Goal: Obtain resource: Download file/media

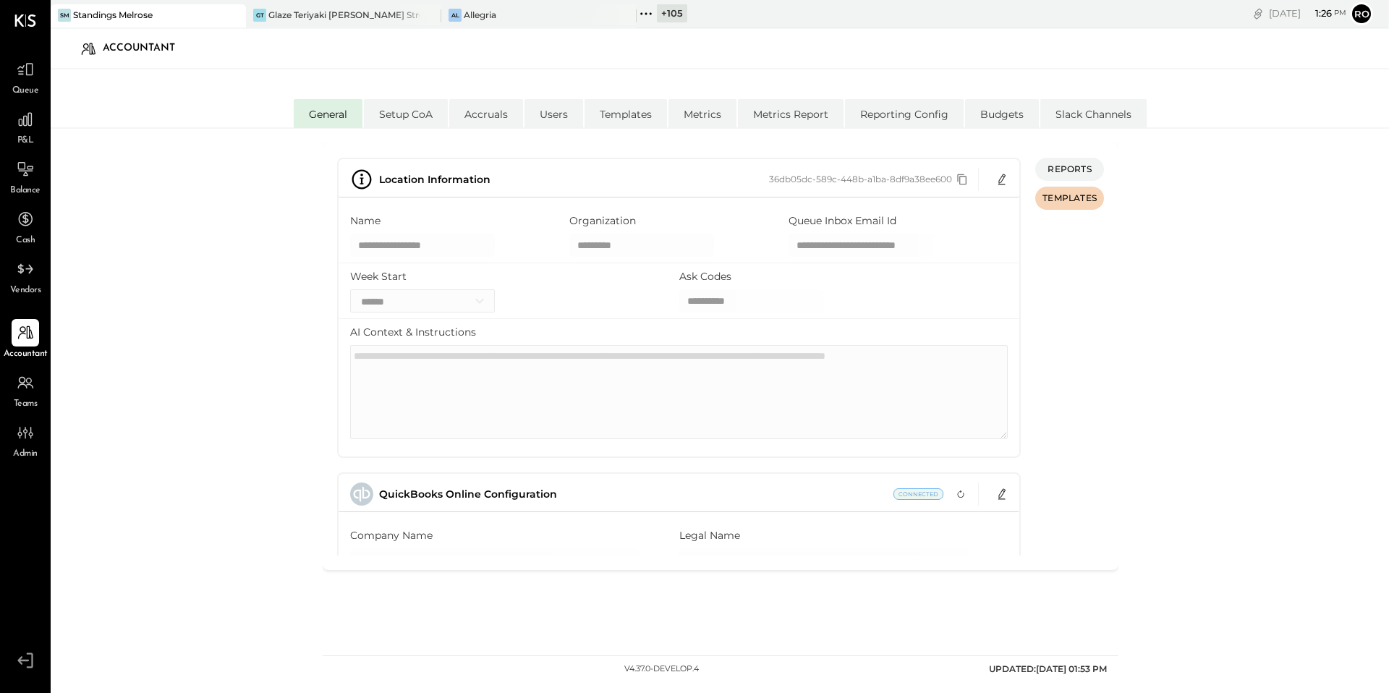
select select "**"
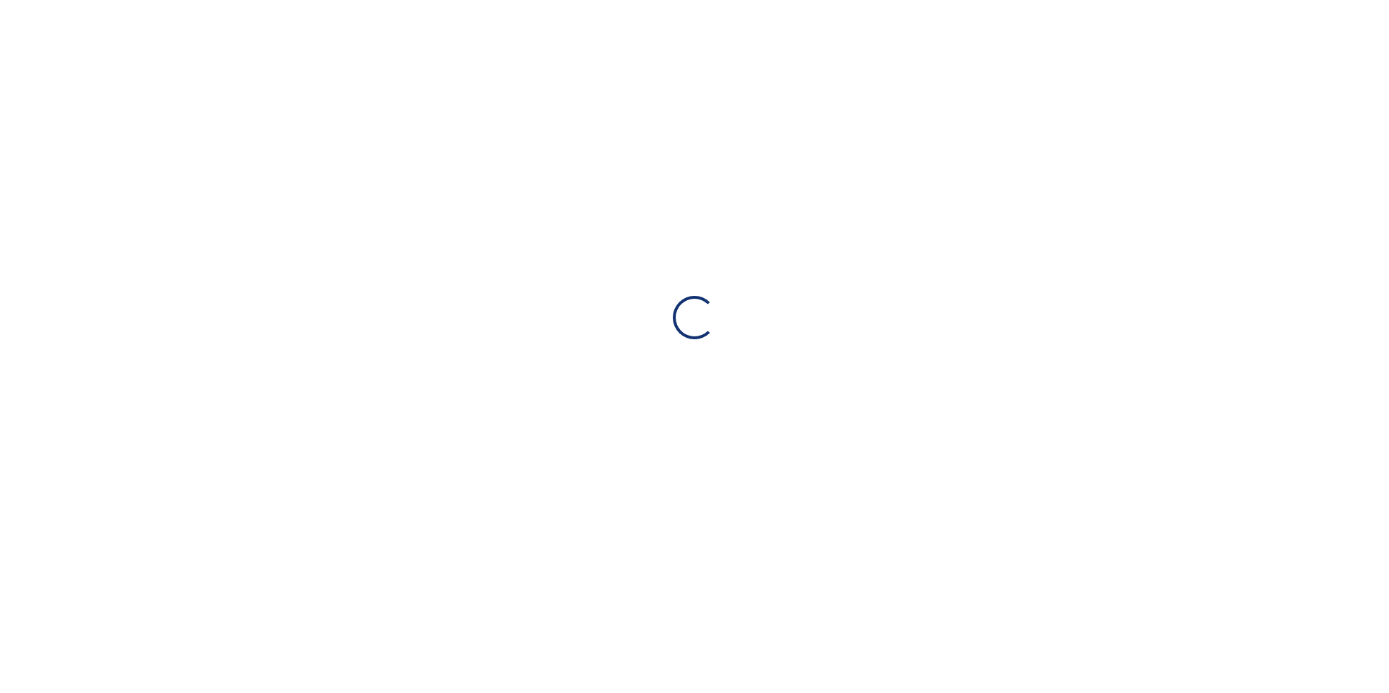
select select "**"
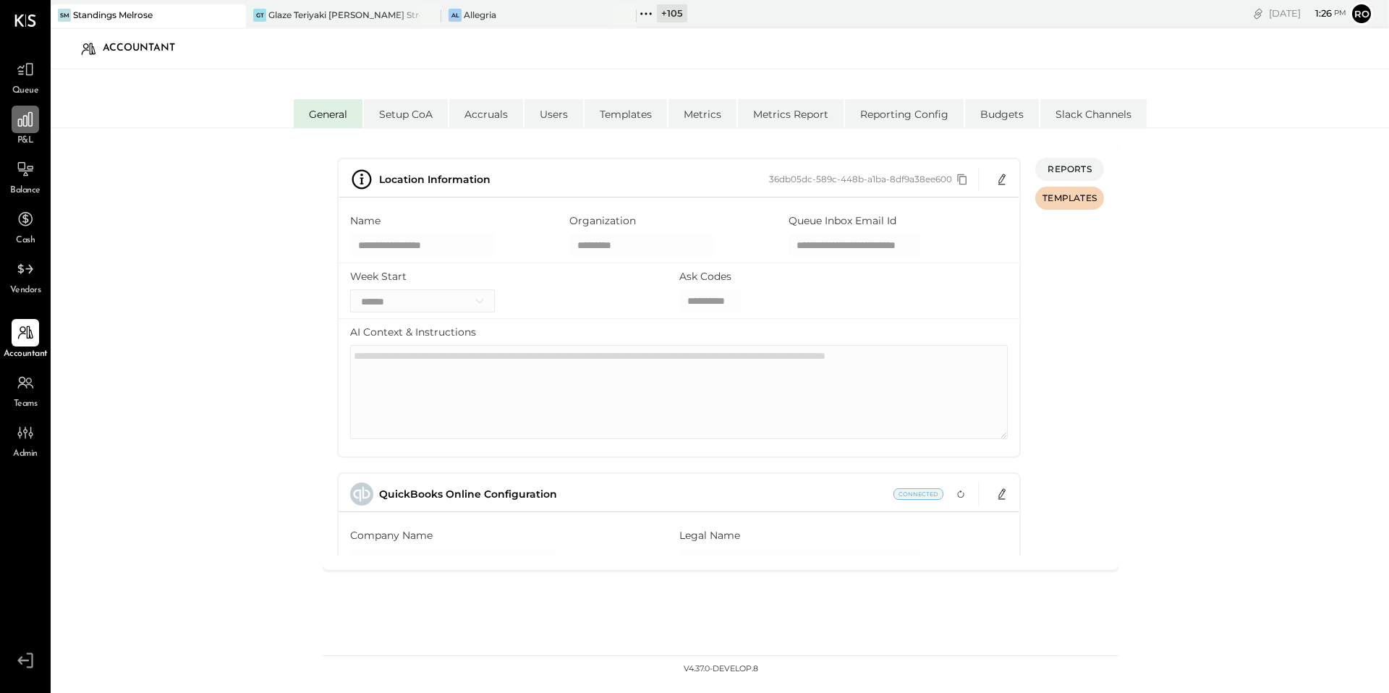
click at [30, 128] on icon at bounding box center [25, 119] width 19 height 19
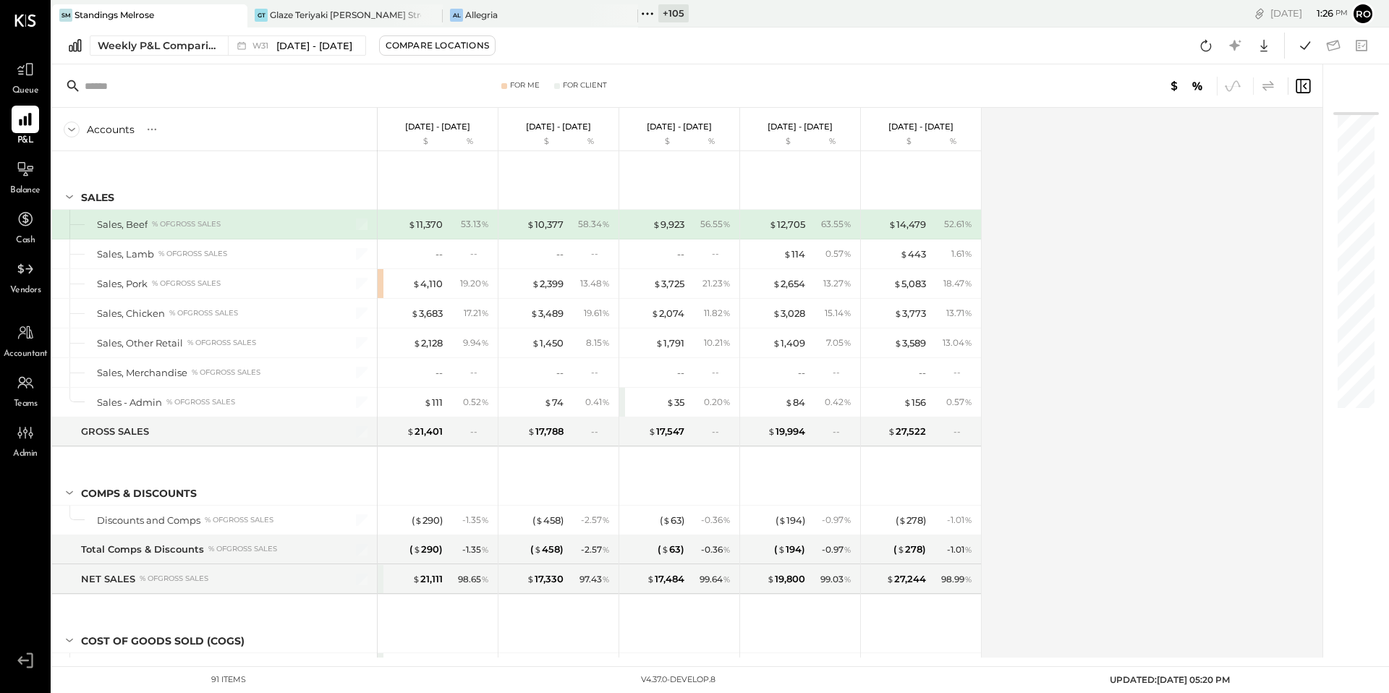
click at [1272, 86] on icon at bounding box center [1268, 85] width 12 height 10
click at [1270, 83] on icon at bounding box center [1268, 85] width 17 height 17
click at [1266, 93] on icon at bounding box center [1268, 85] width 17 height 17
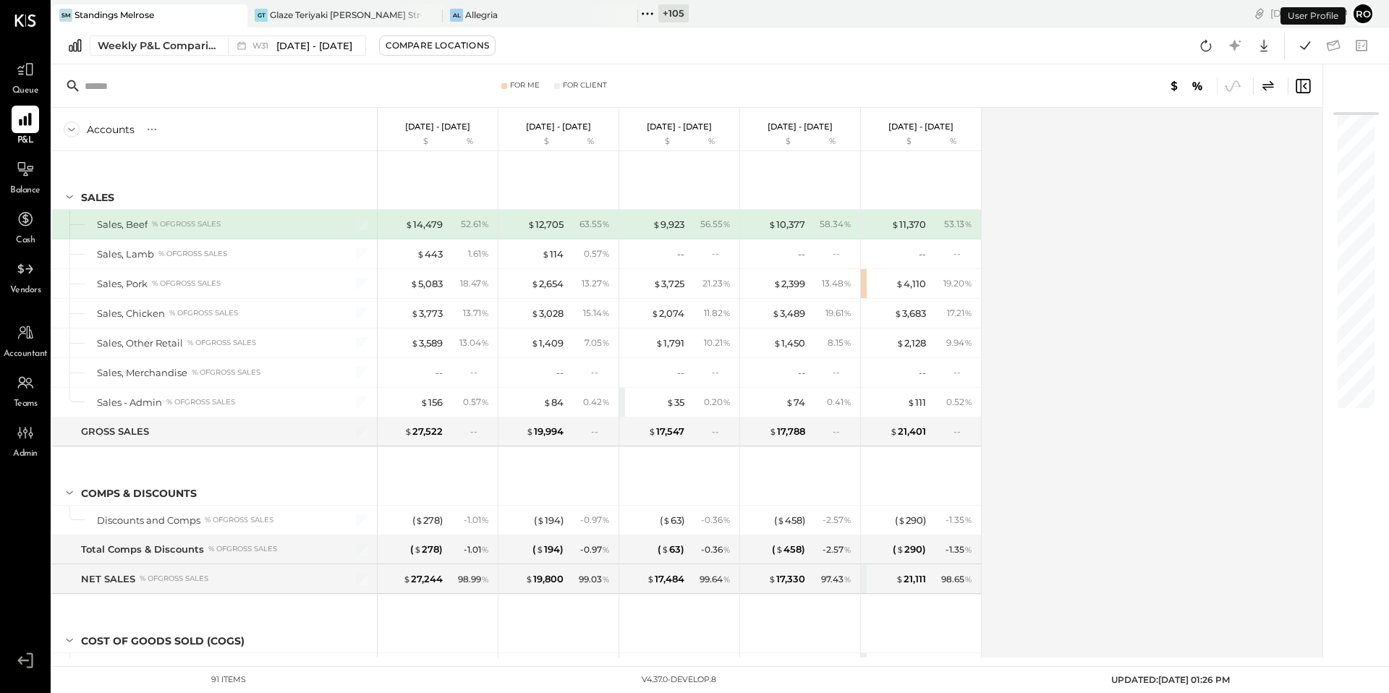
click at [1264, 93] on icon at bounding box center [1268, 85] width 17 height 17
click at [1265, 90] on icon at bounding box center [1268, 85] width 12 height 10
click at [1271, 48] on icon at bounding box center [1263, 45] width 19 height 19
click at [1186, 122] on div at bounding box center [1177, 130] width 19 height 19
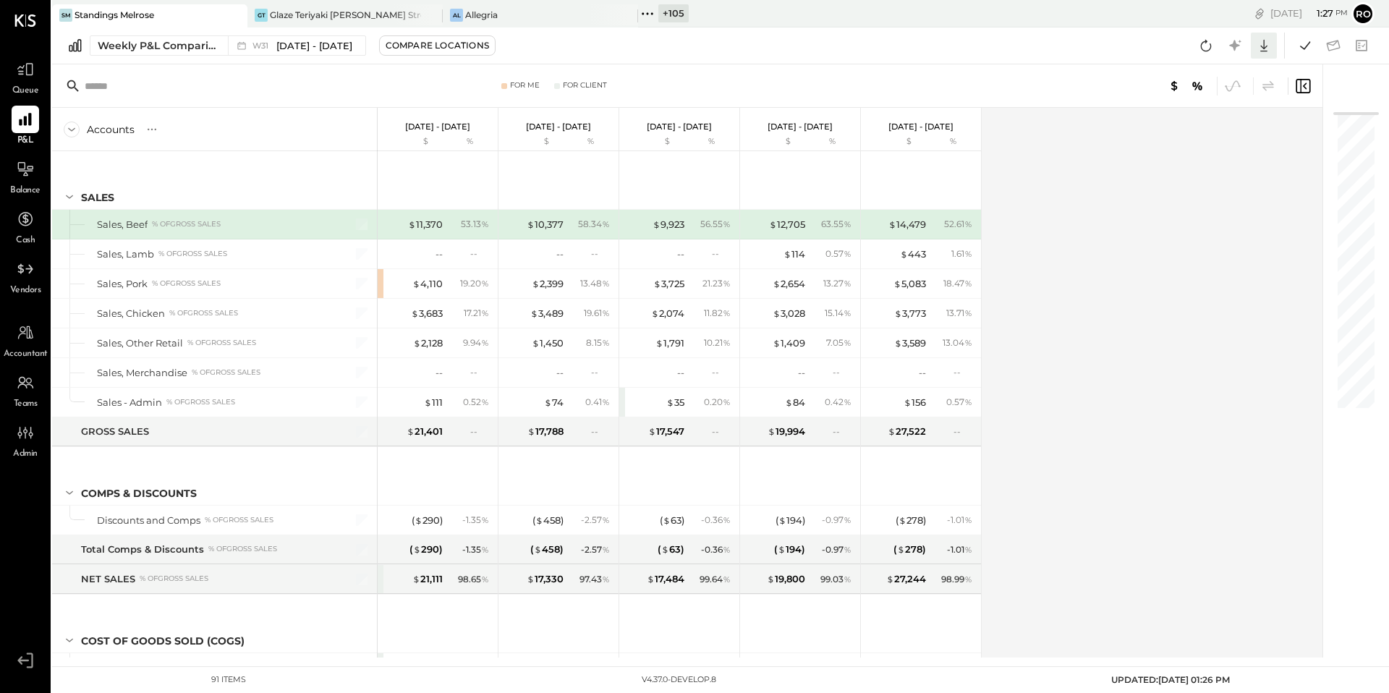
click at [1262, 39] on icon at bounding box center [1263, 45] width 19 height 19
click at [1221, 62] on link "CSV" at bounding box center [1219, 69] width 116 height 30
click at [1267, 85] on icon at bounding box center [1268, 85] width 17 height 17
click at [1268, 44] on icon at bounding box center [1263, 45] width 19 height 19
click at [1229, 72] on link "CSV" at bounding box center [1219, 69] width 116 height 30
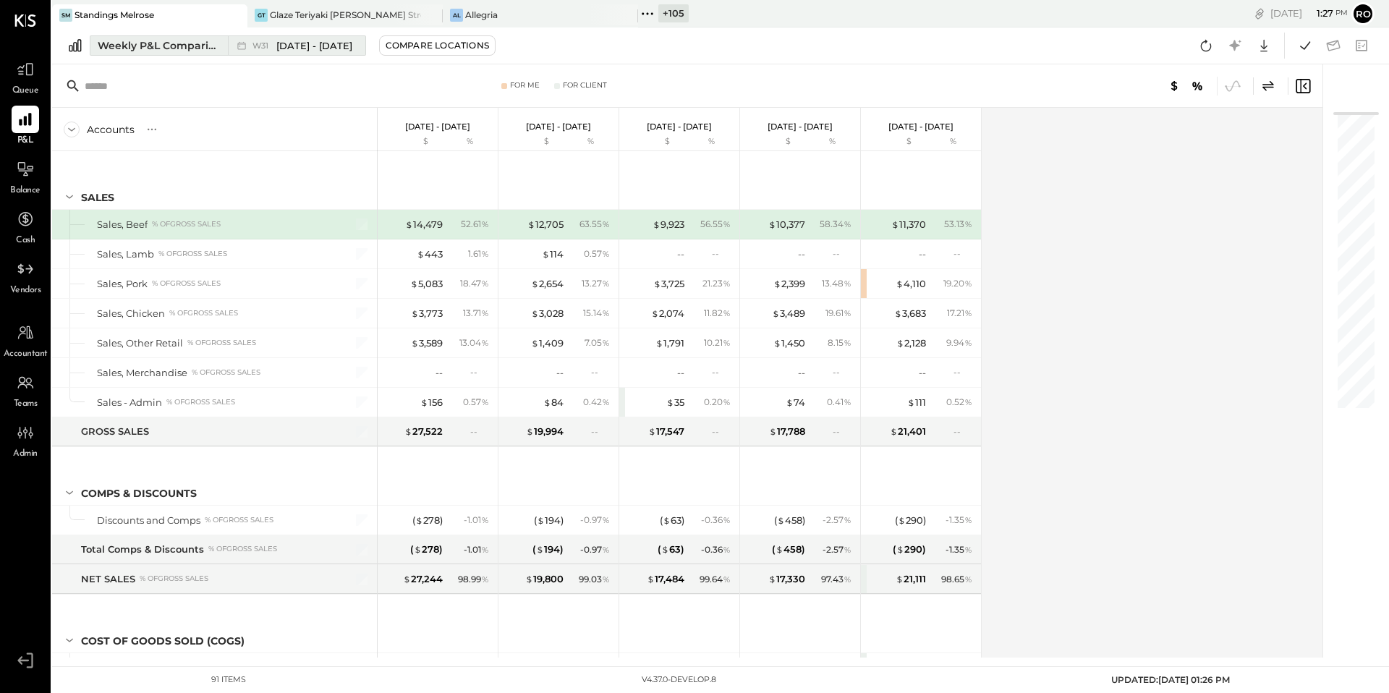
click at [179, 46] on div "Weekly P&L Comparison" at bounding box center [159, 45] width 122 height 14
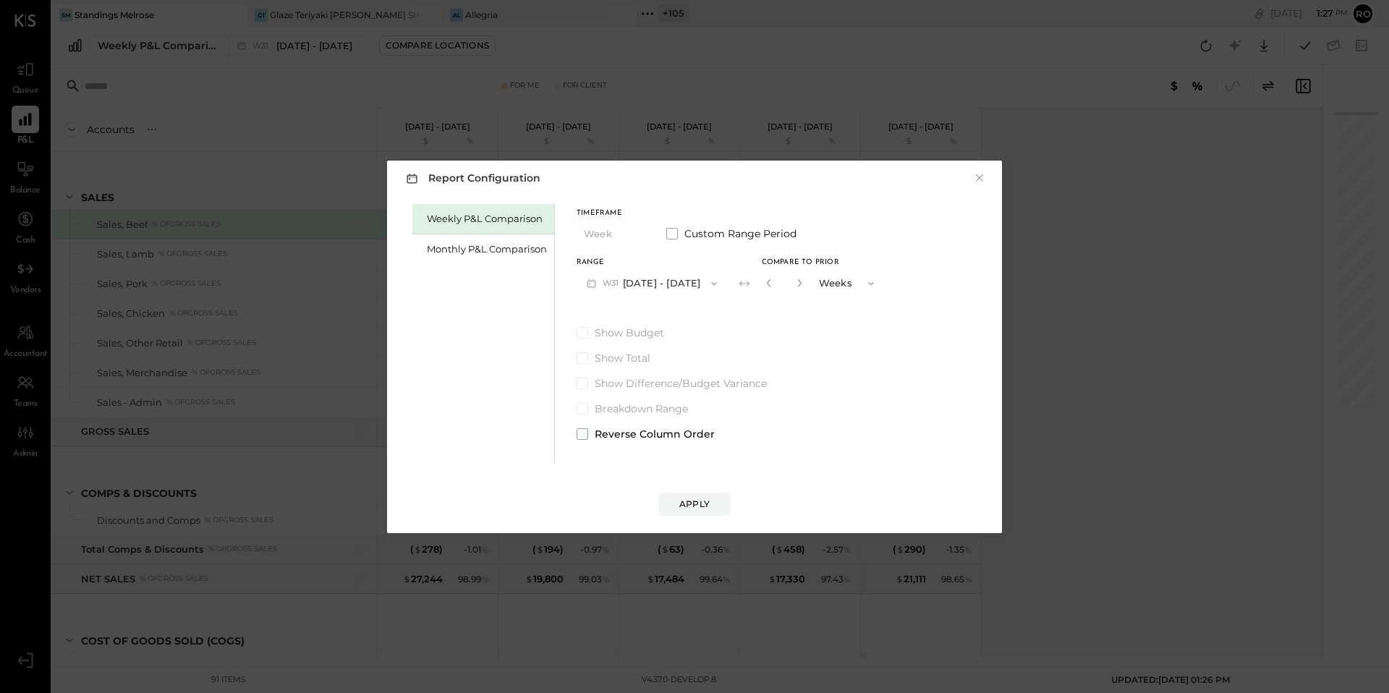
click at [650, 436] on span "Reverse Column Order" at bounding box center [655, 434] width 120 height 14
click at [702, 504] on div "Apply" at bounding box center [694, 504] width 30 height 12
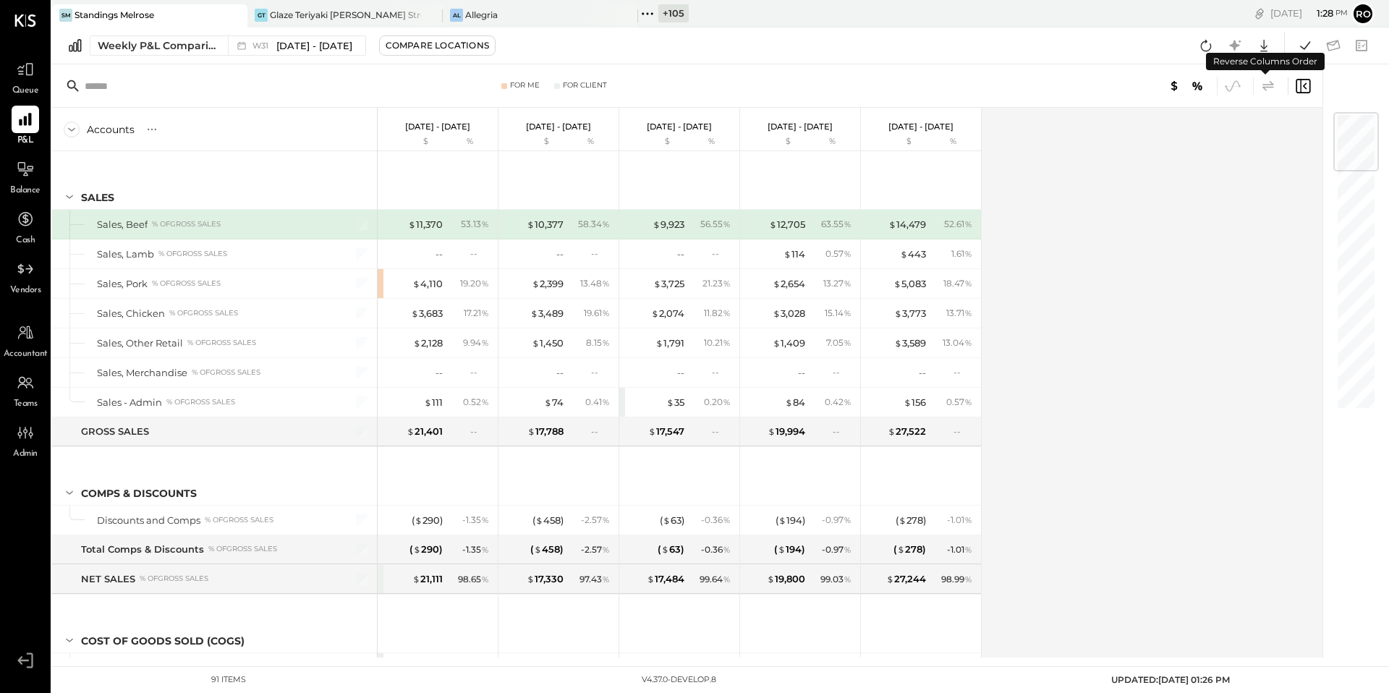
click at [1269, 86] on icon at bounding box center [1268, 85] width 12 height 10
click at [1269, 43] on icon at bounding box center [1263, 45] width 19 height 19
click at [1238, 105] on div "Google Sheets" at bounding box center [1219, 100] width 116 height 30
click at [1270, 86] on icon at bounding box center [1268, 85] width 12 height 10
click at [1263, 41] on icon at bounding box center [1263, 45] width 19 height 19
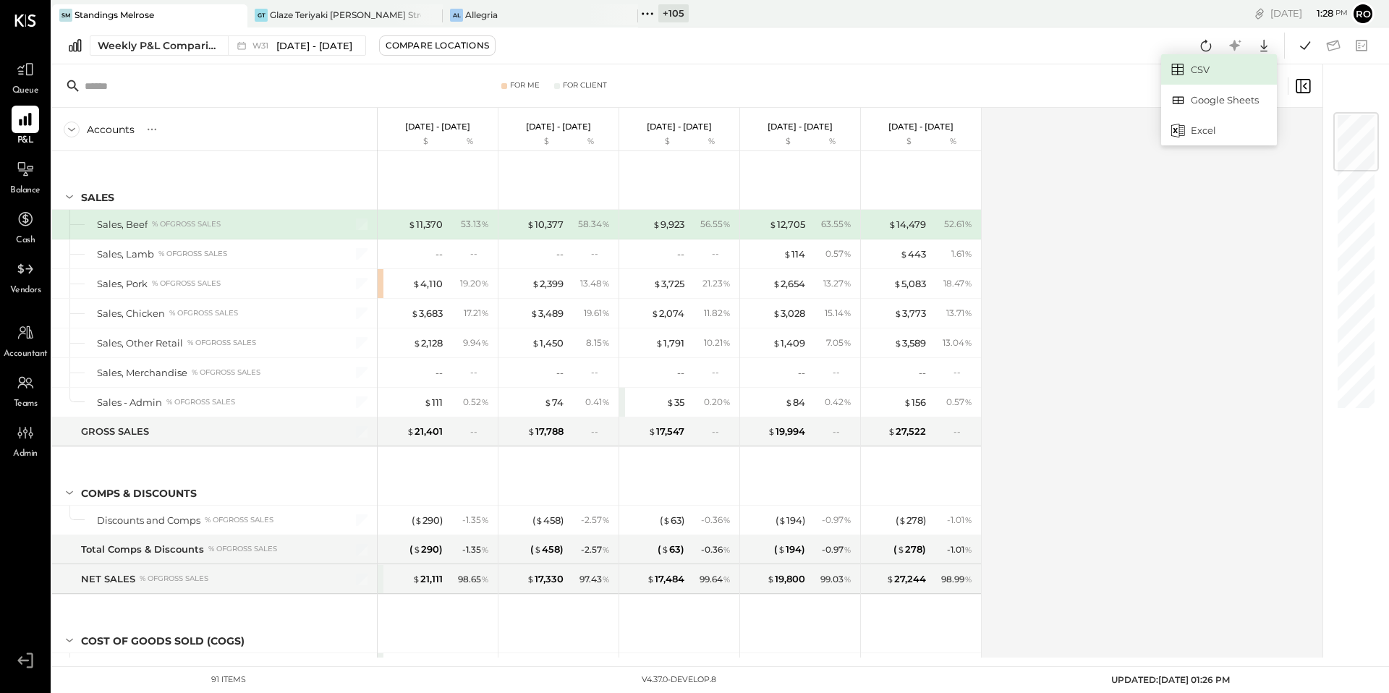
click at [1208, 69] on link "CSV" at bounding box center [1219, 69] width 116 height 30
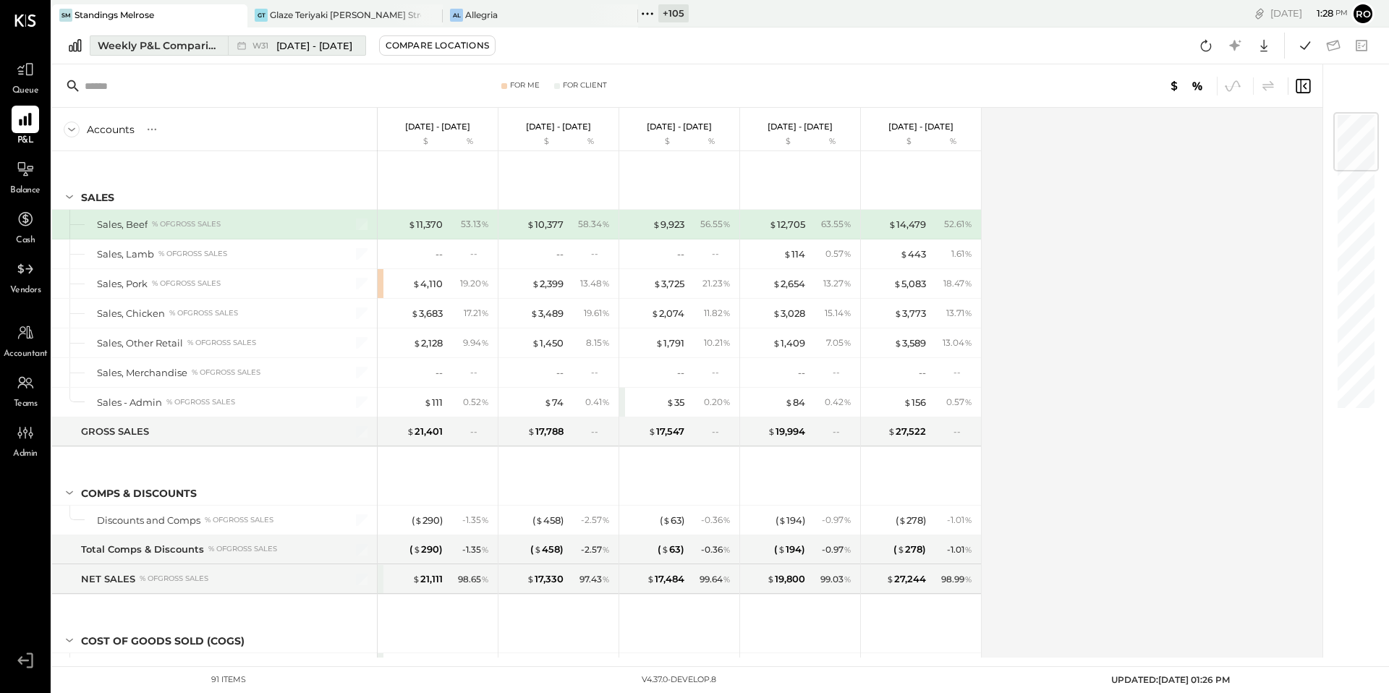
click at [142, 44] on div "Weekly P&L Comparison" at bounding box center [159, 45] width 122 height 14
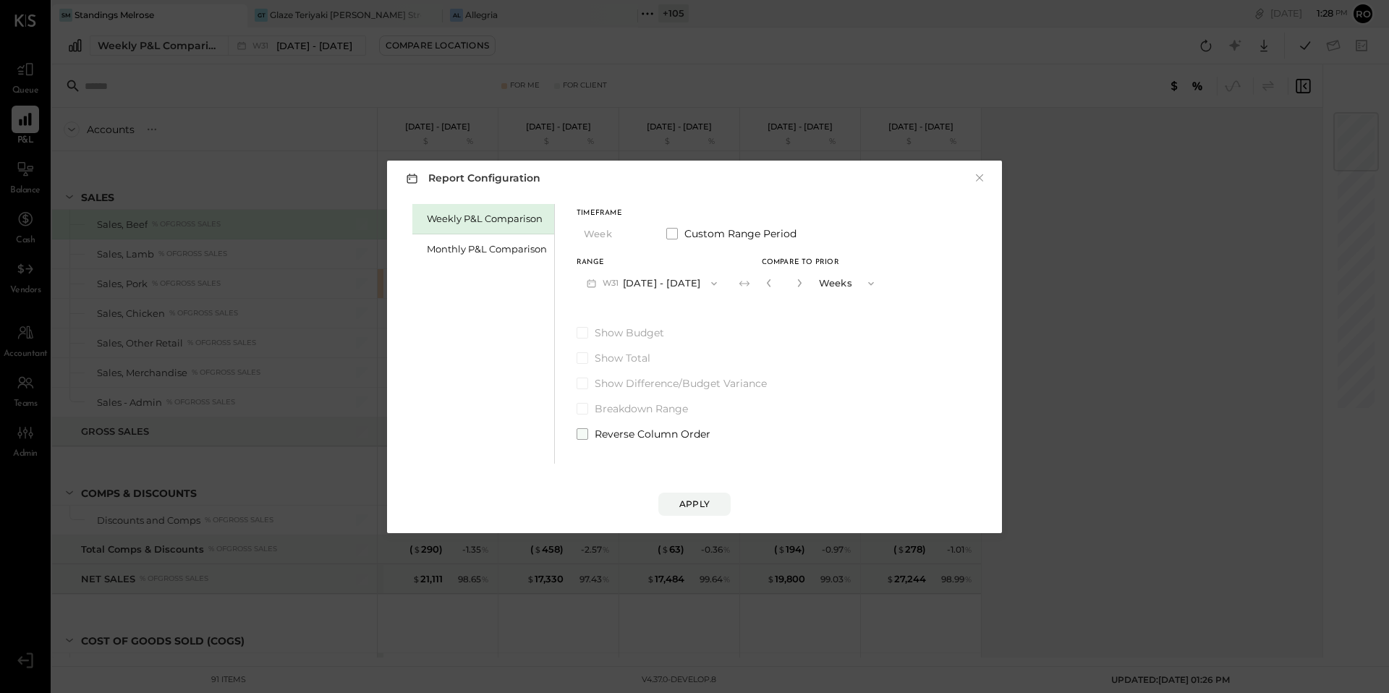
click at [619, 427] on span "Reverse Column Order" at bounding box center [653, 434] width 116 height 14
click at [687, 500] on div "Apply" at bounding box center [694, 504] width 30 height 12
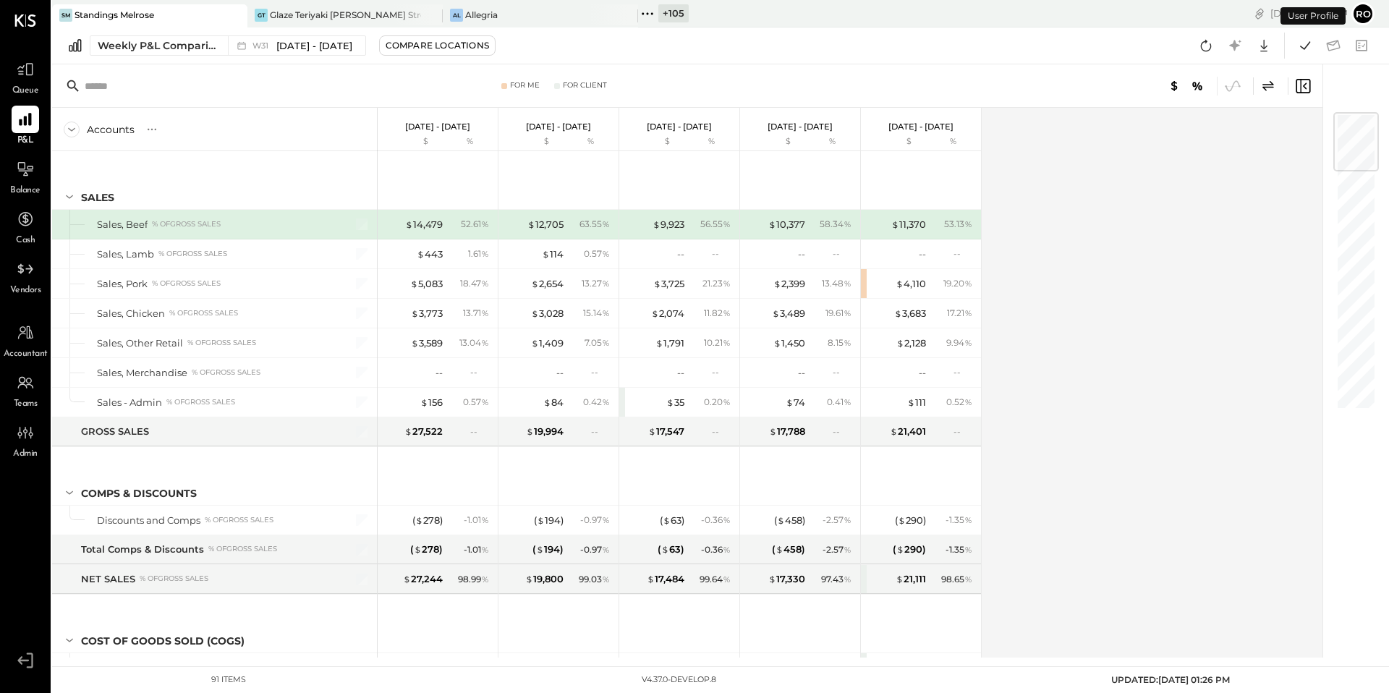
click at [1267, 88] on icon at bounding box center [1268, 85] width 17 height 17
click at [169, 48] on div "Weekly P&L Comparison" at bounding box center [159, 45] width 122 height 14
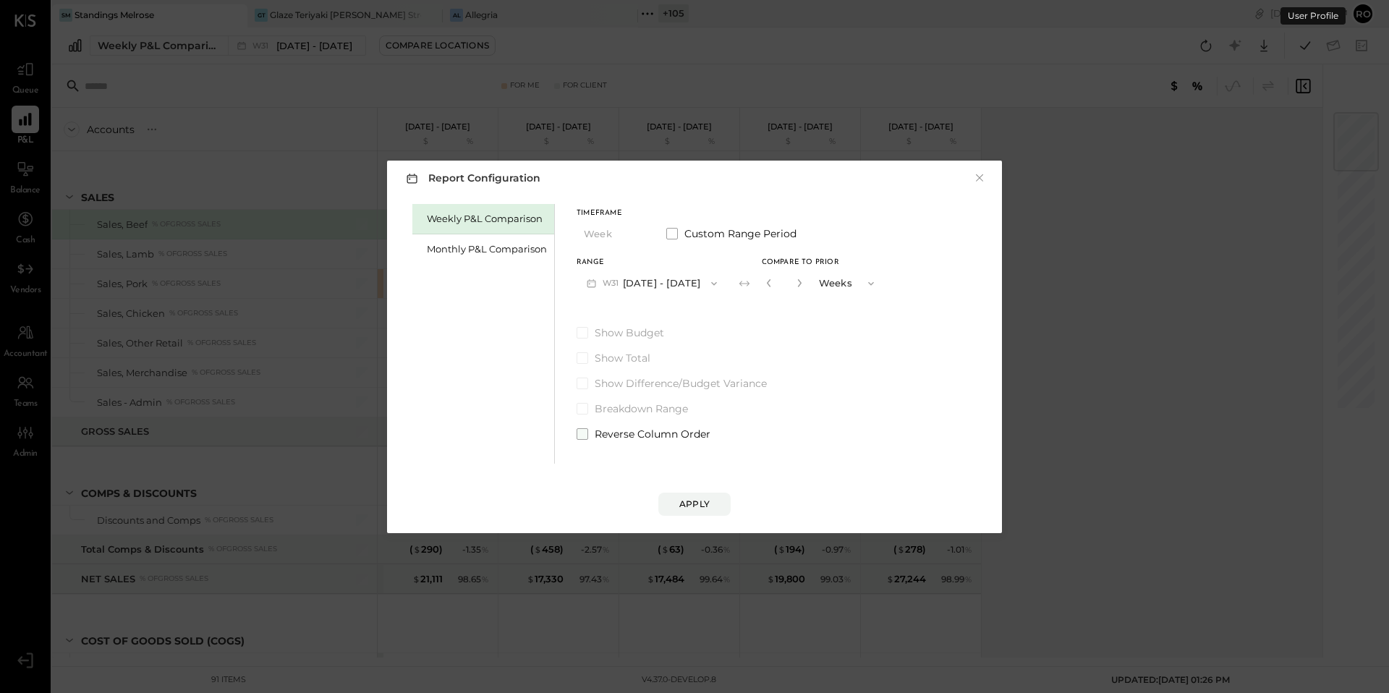
click at [615, 438] on span "Reverse Column Order" at bounding box center [653, 434] width 116 height 14
click at [698, 503] on div "Apply" at bounding box center [694, 504] width 30 height 12
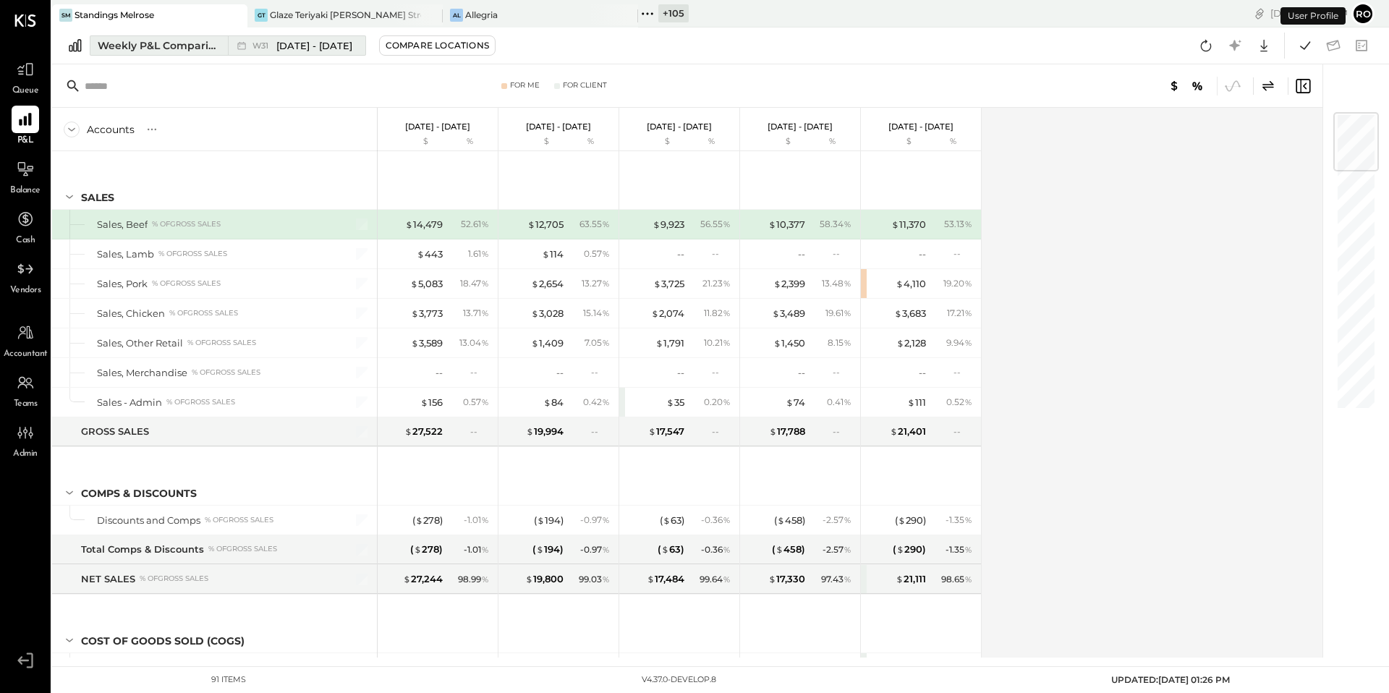
click at [182, 42] on div "Weekly P&L Comparison" at bounding box center [159, 45] width 122 height 14
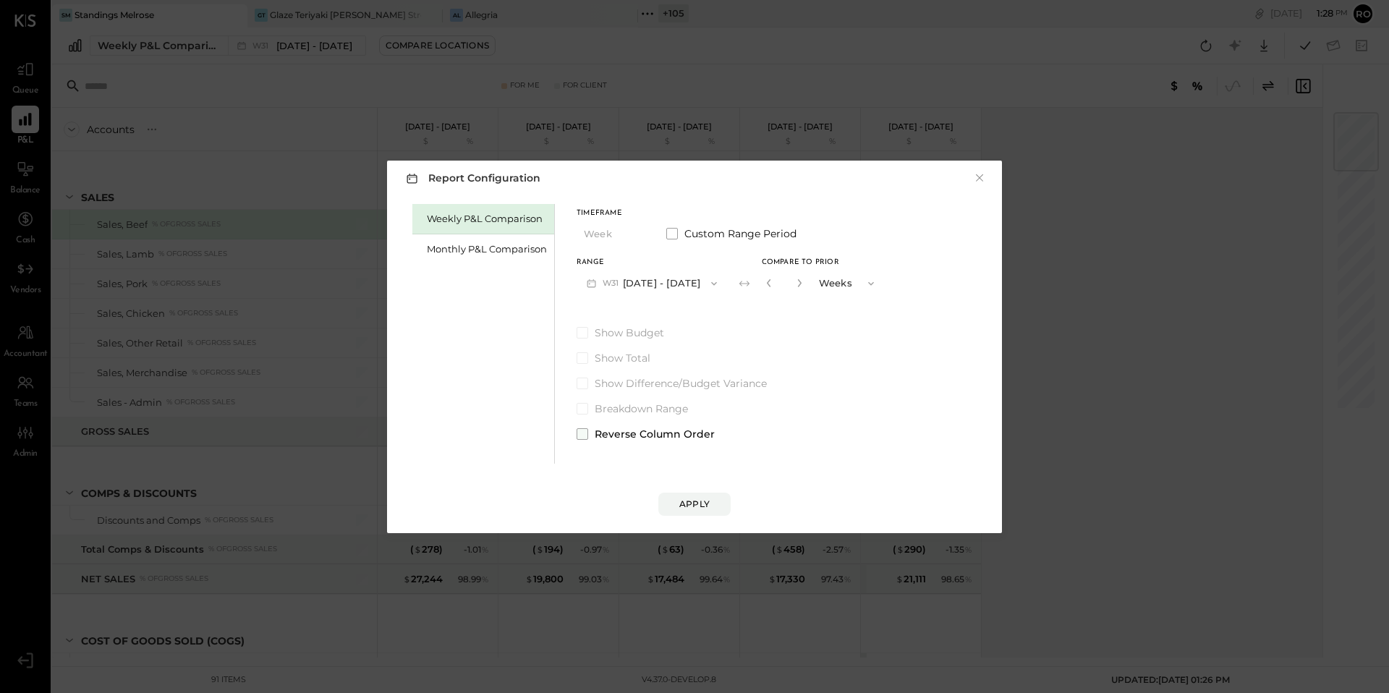
click at [619, 430] on span "Reverse Column Order" at bounding box center [655, 434] width 120 height 14
click at [705, 509] on div "Apply" at bounding box center [694, 504] width 30 height 12
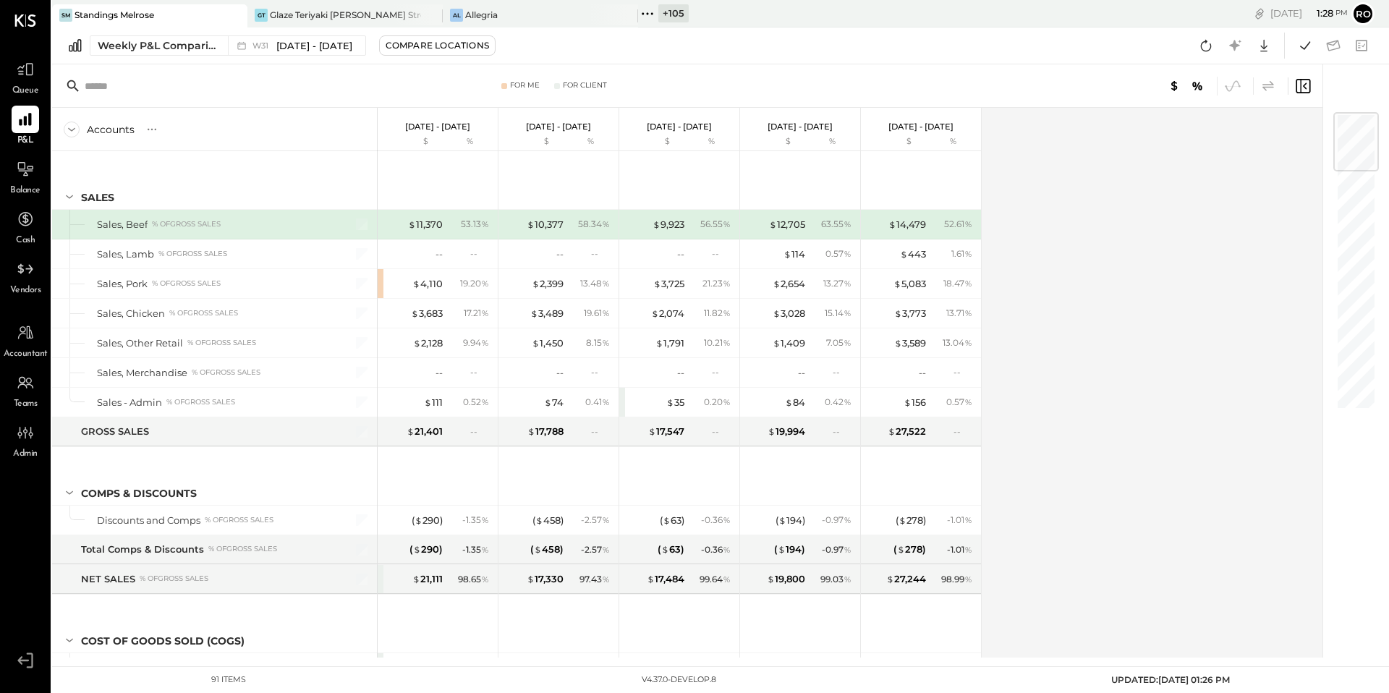
click at [1262, 86] on icon at bounding box center [1268, 85] width 17 height 17
click at [190, 46] on div "Weekly P&L Comparison" at bounding box center [159, 45] width 122 height 14
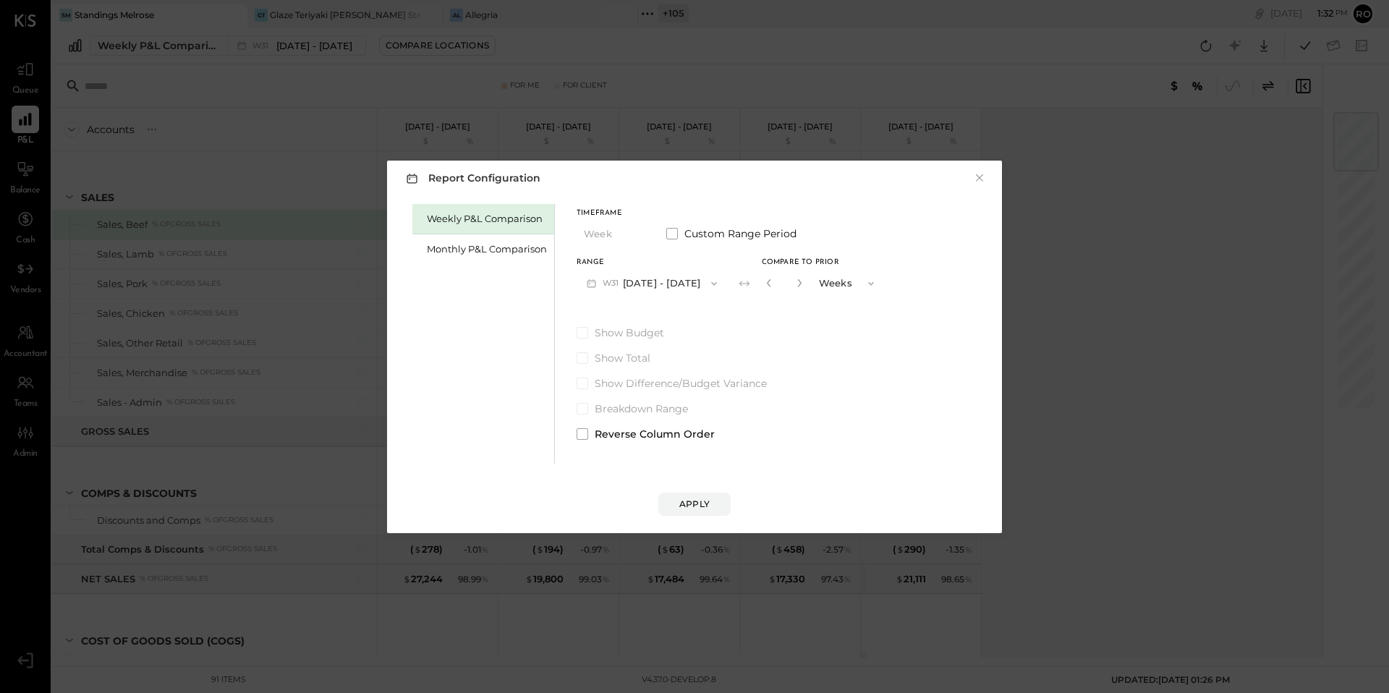
click at [127, 130] on div "Report Configuration × Weekly P&L Comparison Monthly P&L Comparison Timeframe W…" at bounding box center [694, 346] width 1389 height 693
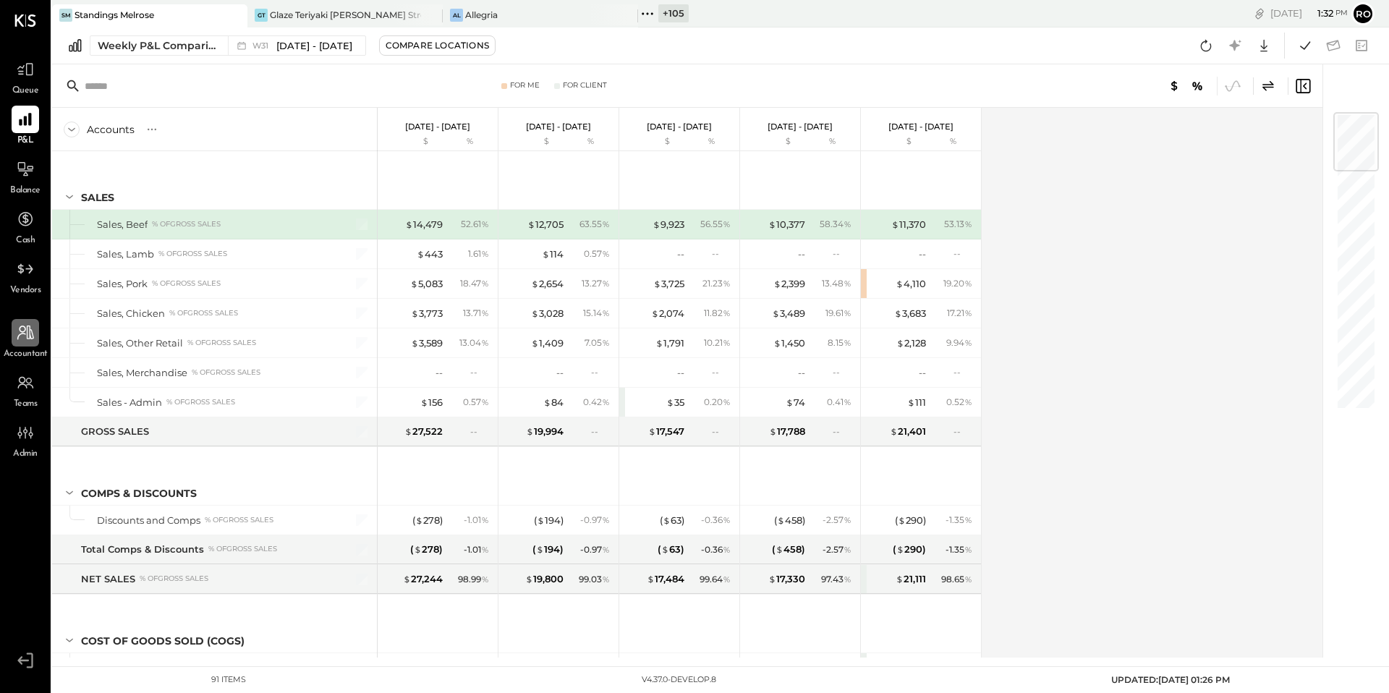
click at [23, 339] on icon at bounding box center [25, 332] width 19 height 19
select select "**"
